Goal: Check status: Check status

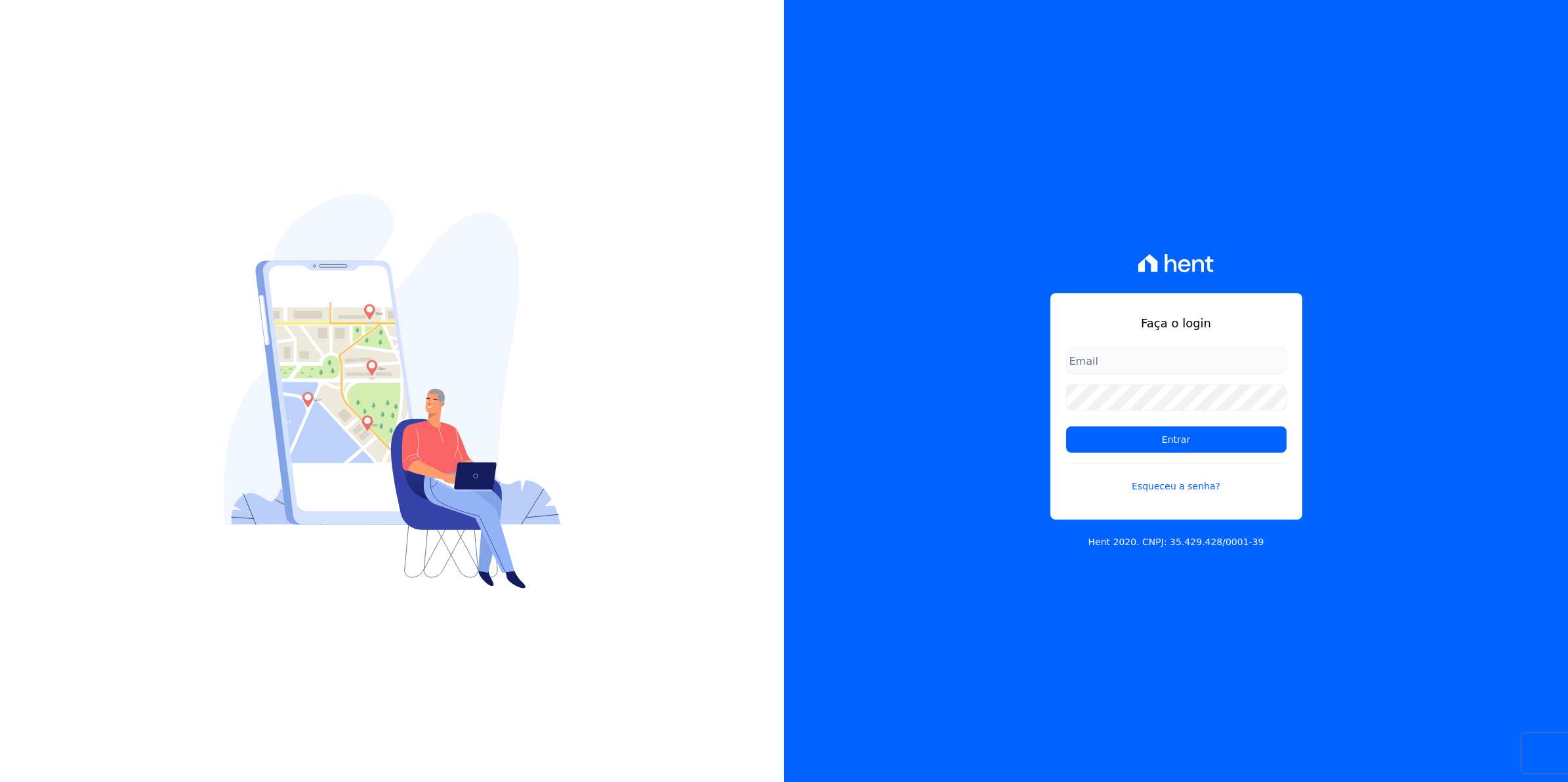
click at [1113, 357] on input "email" at bounding box center [1176, 361] width 221 height 26
type input "cobranca@munte.com.br"
click at [1066, 427] on input "Entrar" at bounding box center [1176, 440] width 221 height 26
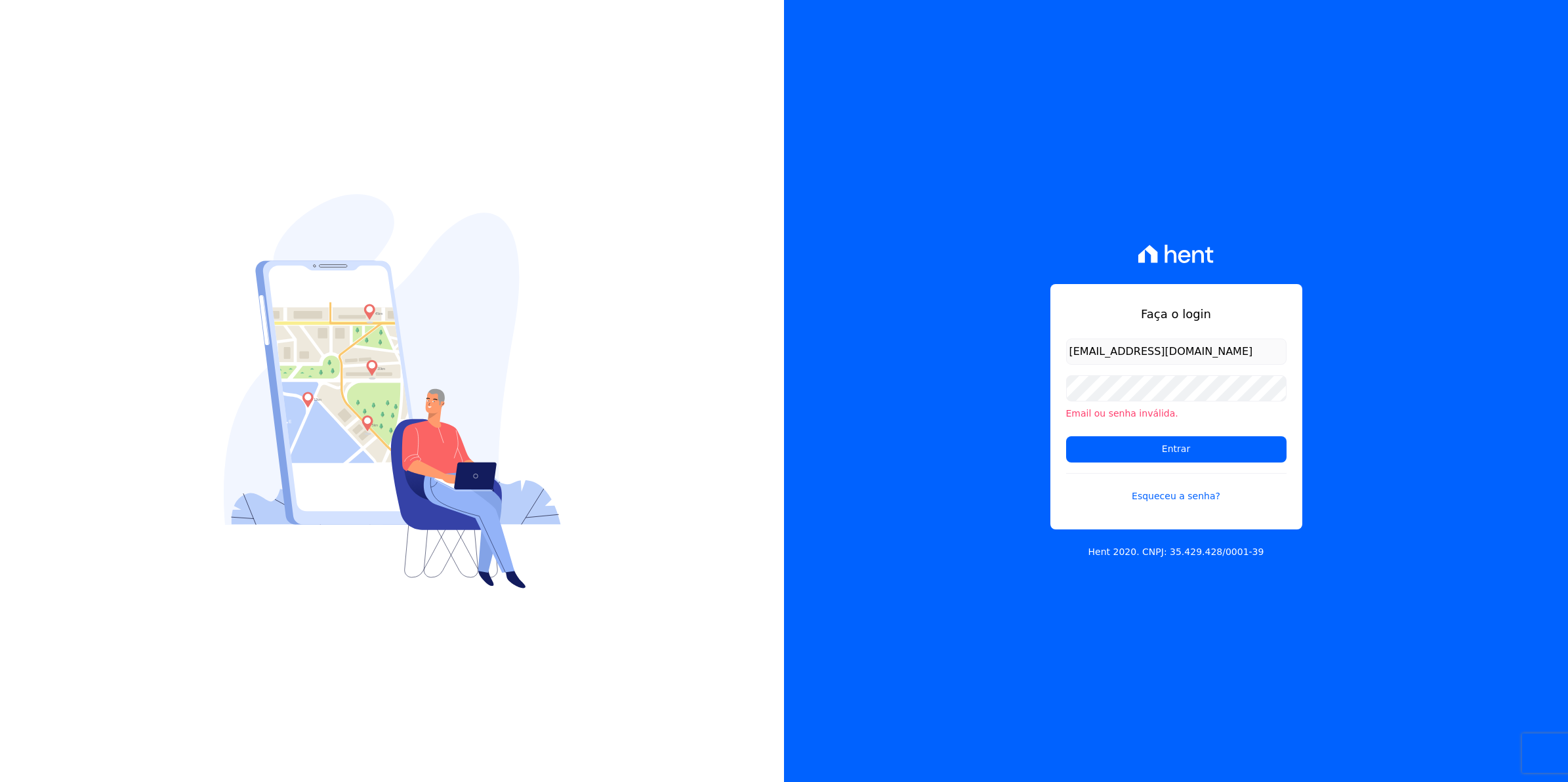
click at [1125, 406] on li "Email ou senha inválida." at bounding box center [1176, 413] width 221 height 14
click at [1066, 436] on input "Entrar" at bounding box center [1176, 449] width 221 height 26
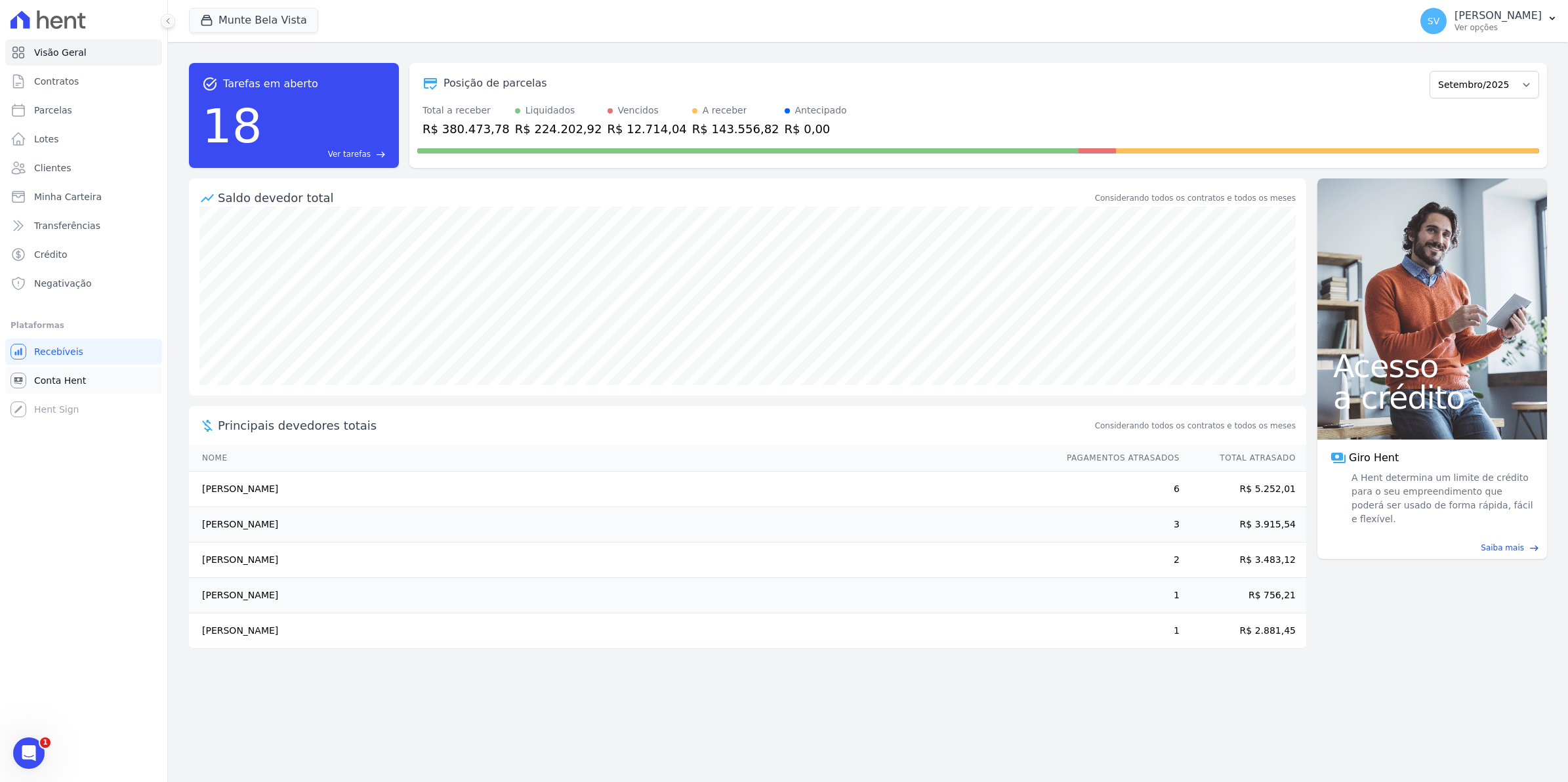
click at [38, 382] on span "Conta Hent" at bounding box center [60, 380] width 52 height 13
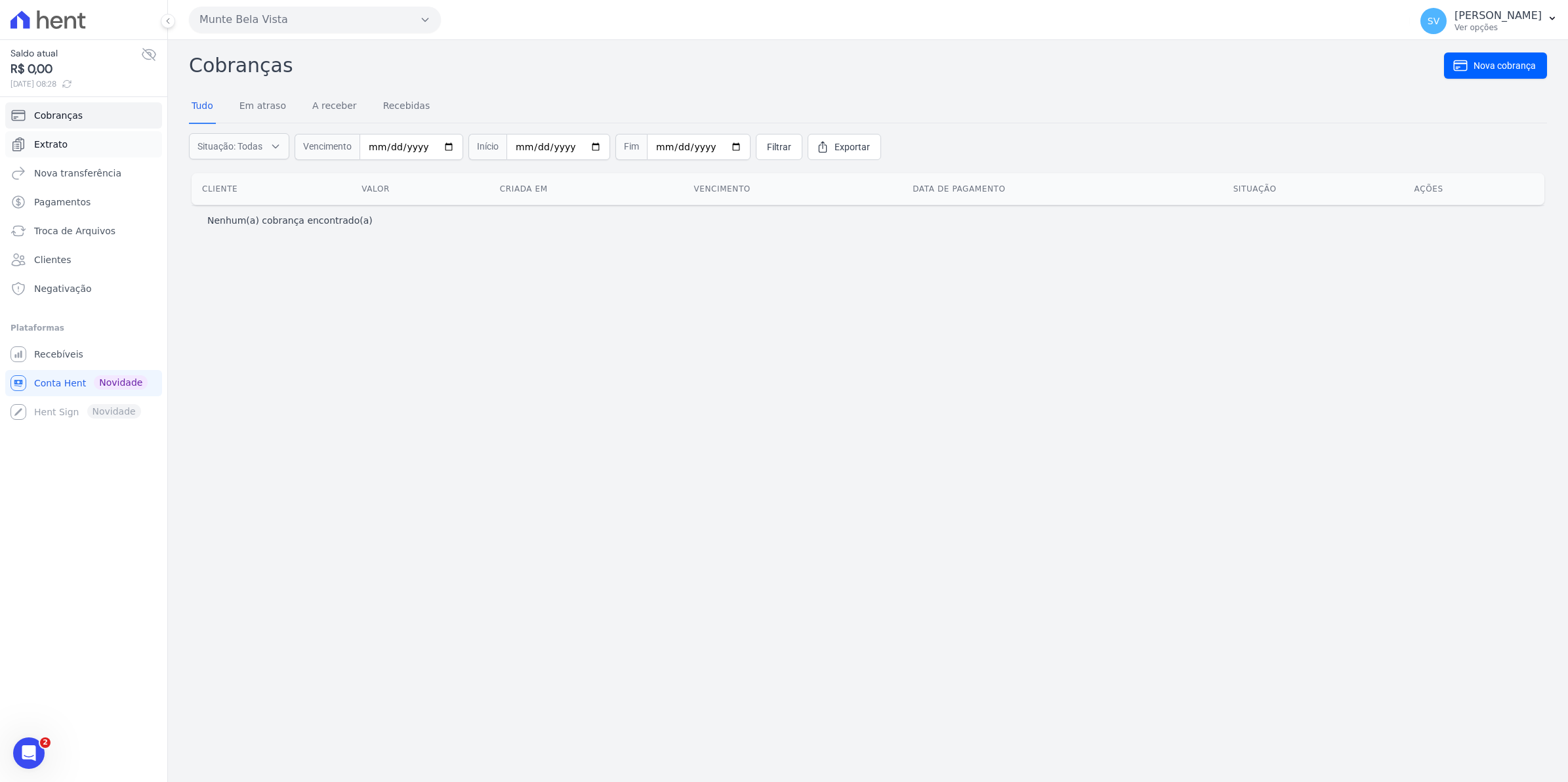
click at [47, 144] on span "Extrato" at bounding box center [51, 144] width 33 height 13
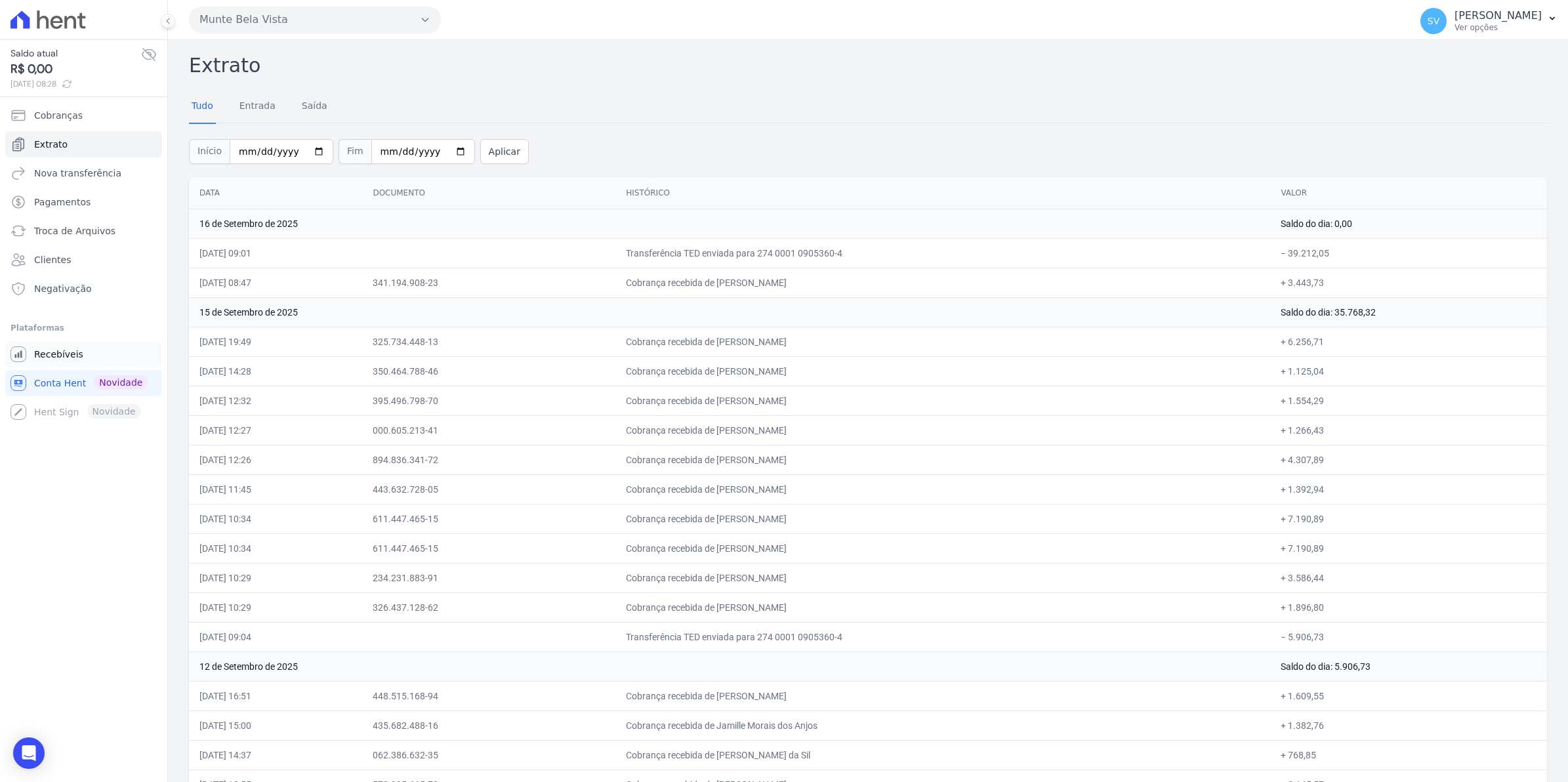
click at [70, 354] on span "Recebíveis" at bounding box center [59, 354] width 49 height 13
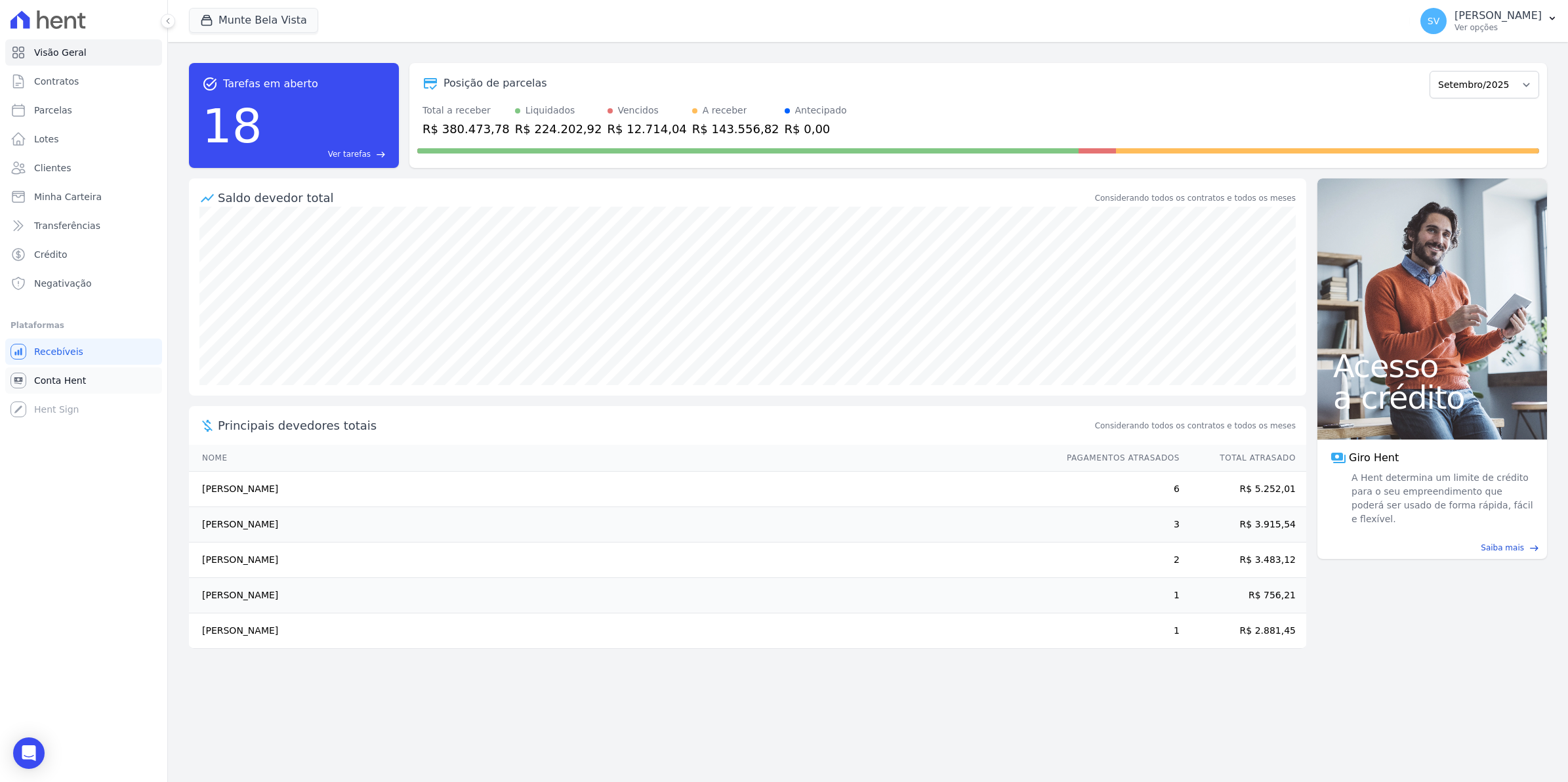
click at [34, 378] on span "Conta Hent" at bounding box center [60, 380] width 52 height 13
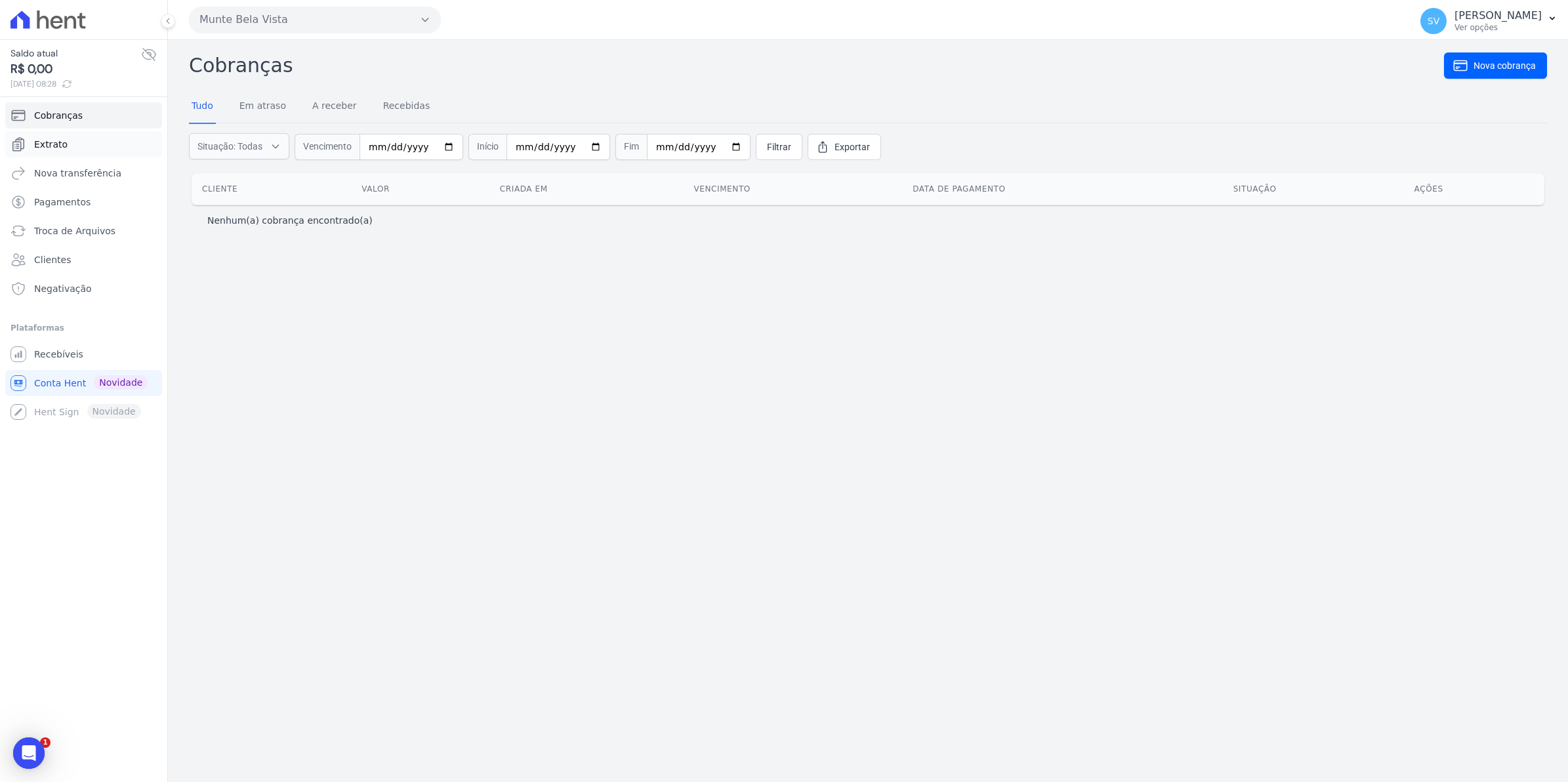
click at [50, 142] on span "Extrato" at bounding box center [51, 144] width 33 height 13
